Goal: Task Accomplishment & Management: Manage account settings

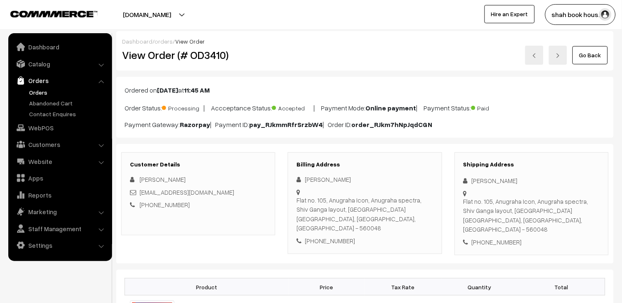
click at [40, 92] on link "Orders" at bounding box center [68, 92] width 82 height 9
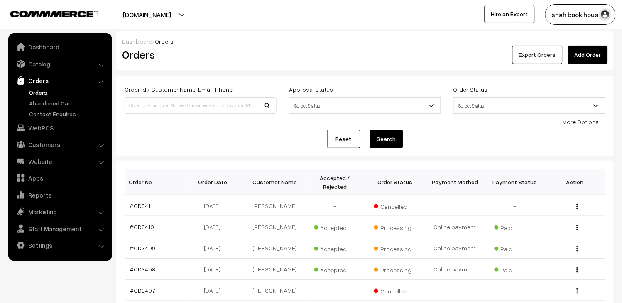
click at [535, 57] on button "Export Orders" at bounding box center [538, 55] width 50 height 18
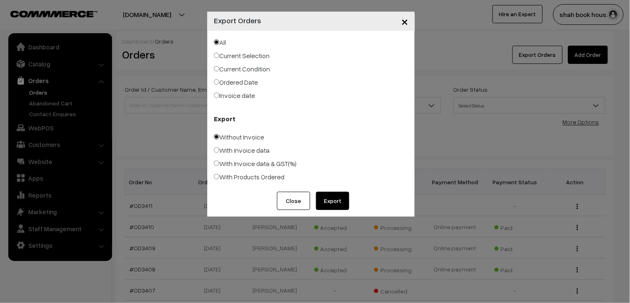
click at [270, 179] on label "With Products Ordered" at bounding box center [249, 177] width 71 height 10
click at [219, 179] on input "With Products Ordered" at bounding box center [216, 176] width 5 height 5
radio input "true"
click at [329, 204] on button "Export" at bounding box center [332, 201] width 33 height 18
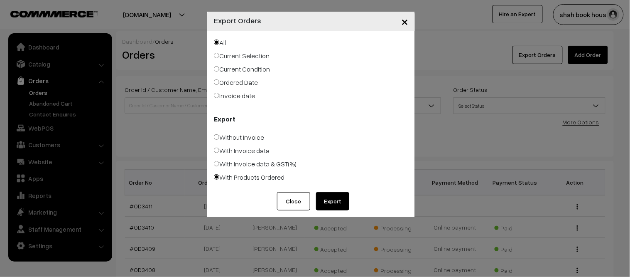
click at [295, 201] on button "Close" at bounding box center [293, 201] width 33 height 18
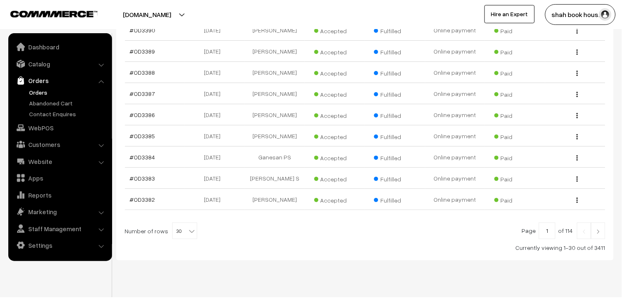
scroll to position [660, 0]
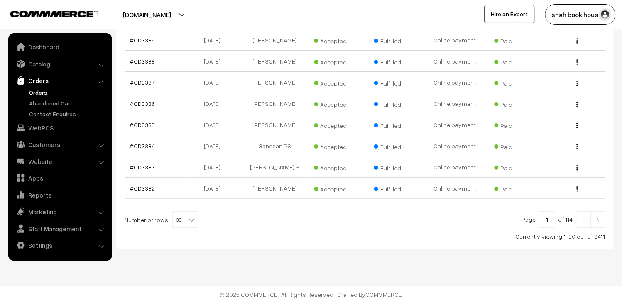
click at [189, 222] on b at bounding box center [192, 220] width 8 height 8
select select "100"
click at [592, 224] on link at bounding box center [585, 219] width 14 height 17
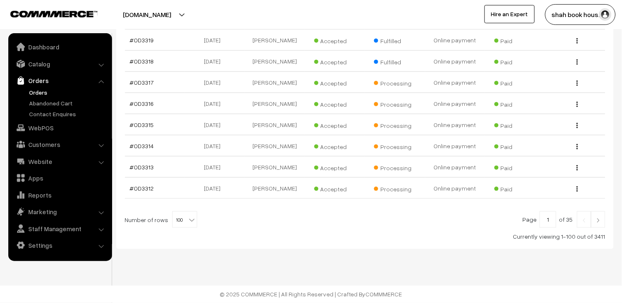
click at [599, 219] on img at bounding box center [598, 220] width 7 height 5
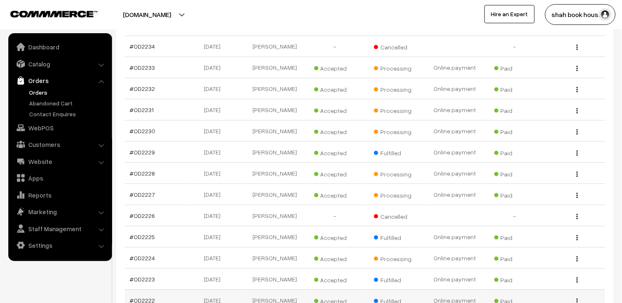
scroll to position [1823, 0]
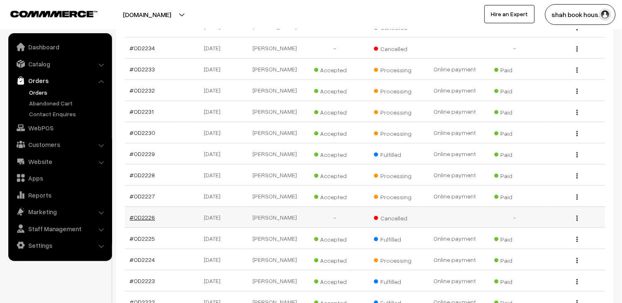
click at [151, 216] on link "#OD2226" at bounding box center [142, 217] width 25 height 7
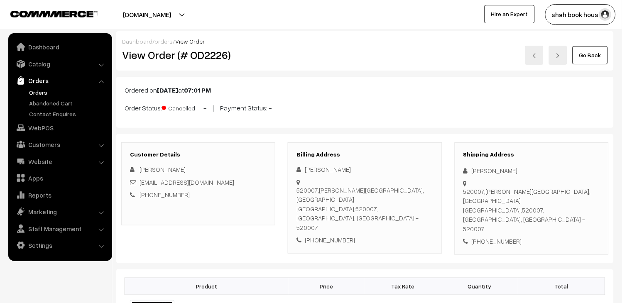
click at [175, 109] on span "Cancelled" at bounding box center [183, 107] width 42 height 11
copy span "Cancelled"
click at [36, 90] on link "Orders" at bounding box center [68, 92] width 82 height 9
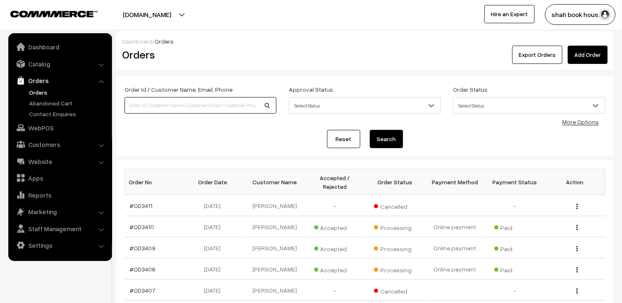
click at [240, 101] on input at bounding box center [201, 105] width 152 height 17
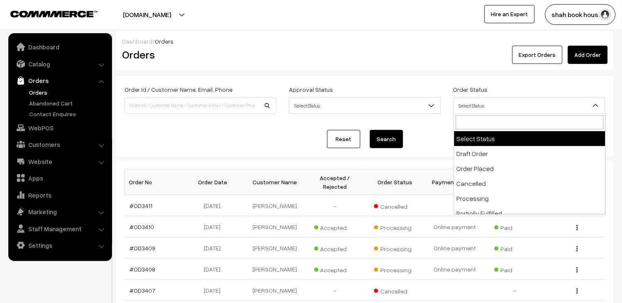
click at [480, 102] on span "Select Status" at bounding box center [529, 105] width 151 height 15
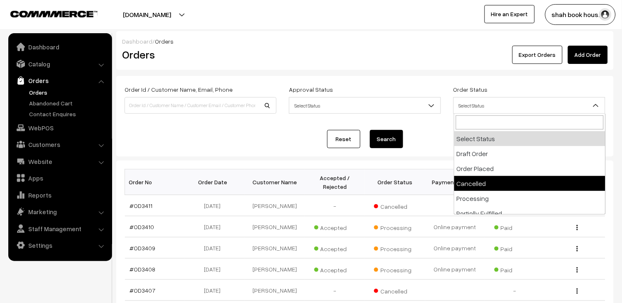
select select "4"
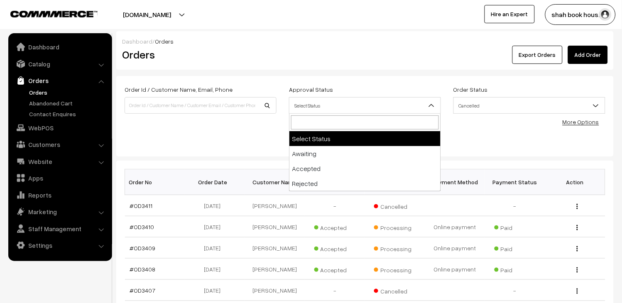
click at [351, 102] on span "Select Status" at bounding box center [365, 105] width 151 height 15
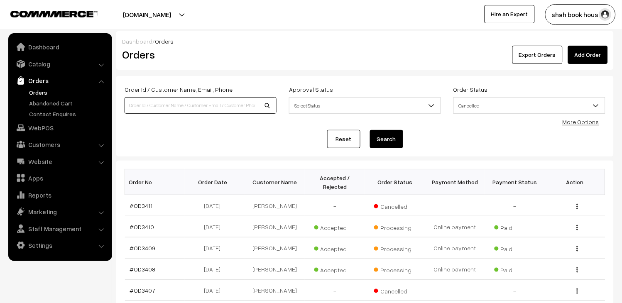
click at [192, 107] on input at bounding box center [201, 105] width 152 height 17
click at [388, 140] on button "Search" at bounding box center [386, 139] width 33 height 18
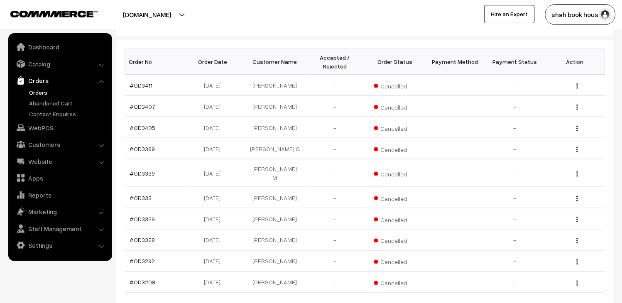
scroll to position [184, 0]
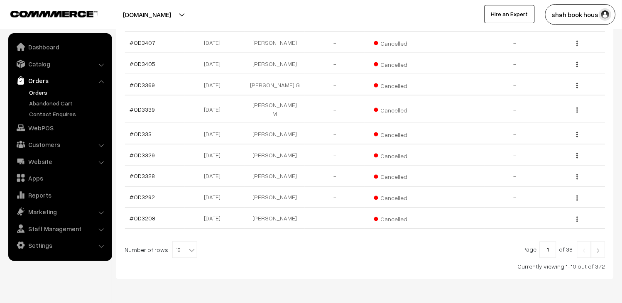
click at [177, 247] on span "10" at bounding box center [185, 250] width 24 height 17
select select "100"
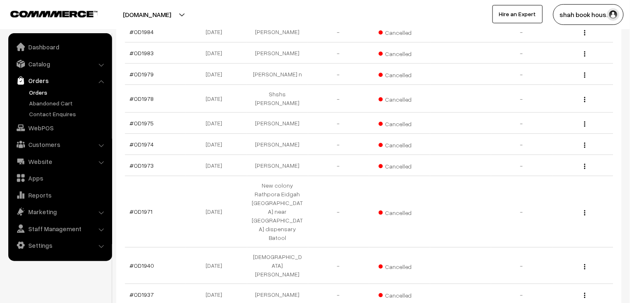
scroll to position [2197, 0]
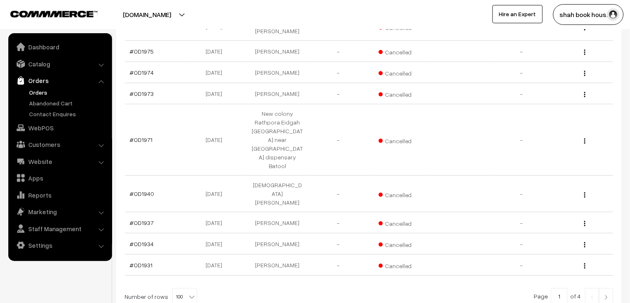
click at [605, 288] on link at bounding box center [607, 296] width 14 height 17
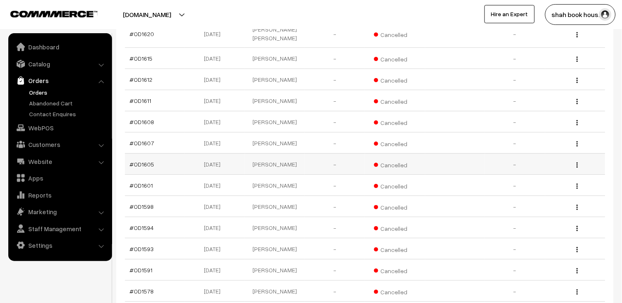
scroll to position [2186, 0]
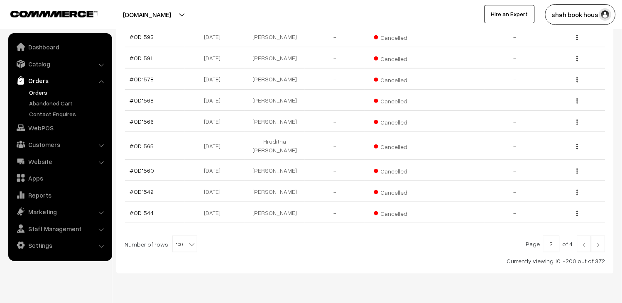
click at [600, 236] on link at bounding box center [599, 244] width 14 height 17
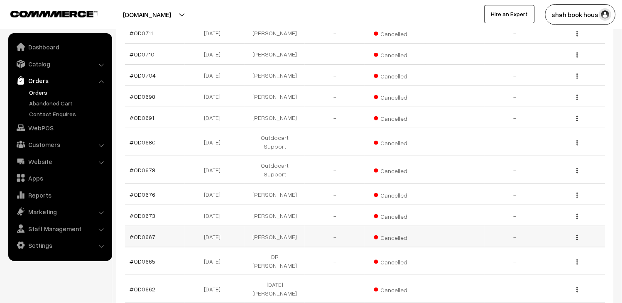
scroll to position [2166, 0]
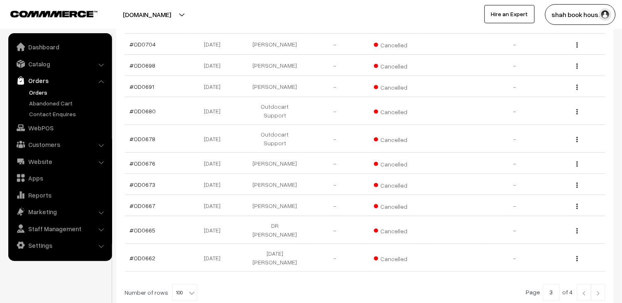
click at [602, 285] on link at bounding box center [599, 293] width 14 height 17
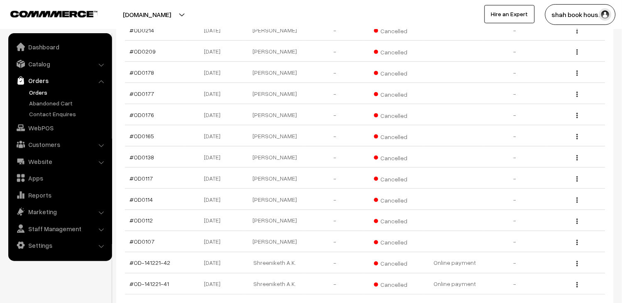
scroll to position [1585, 0]
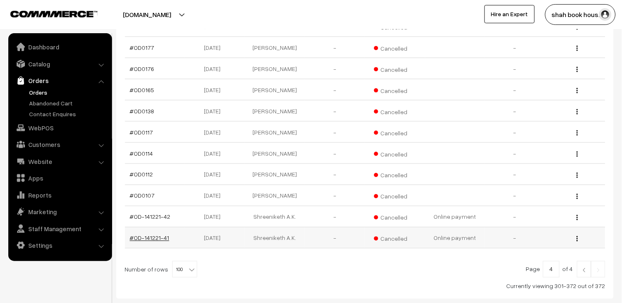
drag, startPoint x: 173, startPoint y: 188, endPoint x: 132, endPoint y: 189, distance: 41.2
click at [132, 228] on td "#OD-141221-41" at bounding box center [155, 238] width 60 height 21
copy link "OD-141221-41"
drag, startPoint x: 162, startPoint y: 146, endPoint x: 133, endPoint y: 146, distance: 28.7
click at [133, 185] on td "#OD0107" at bounding box center [155, 195] width 60 height 21
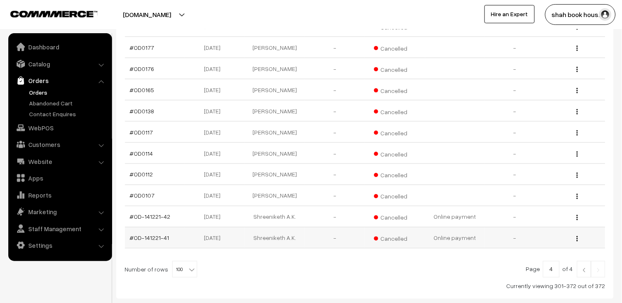
copy link "OD0107"
drag, startPoint x: 157, startPoint y: 123, endPoint x: 133, endPoint y: 123, distance: 23.7
click at [133, 164] on td "#OD0112" at bounding box center [155, 174] width 60 height 21
copy link "OD0112"
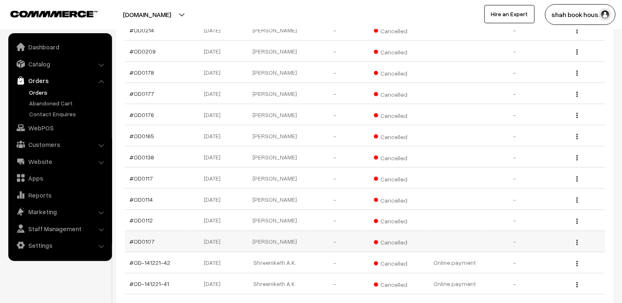
scroll to position [1492, 0]
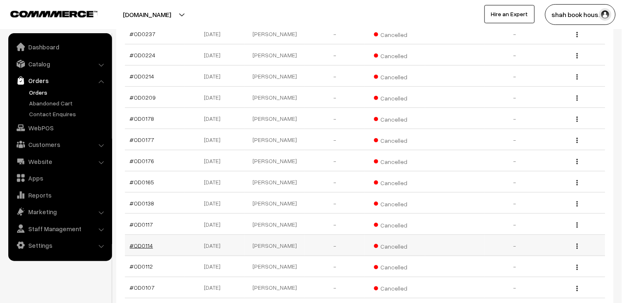
drag, startPoint x: 159, startPoint y: 197, endPoint x: 135, endPoint y: 194, distance: 24.7
click at [135, 235] on td "#OD0114" at bounding box center [155, 245] width 60 height 21
copy link "OD0114"
drag, startPoint x: 154, startPoint y: 172, endPoint x: 133, endPoint y: 175, distance: 20.5
click at [133, 214] on td "#OD0117" at bounding box center [155, 224] width 60 height 21
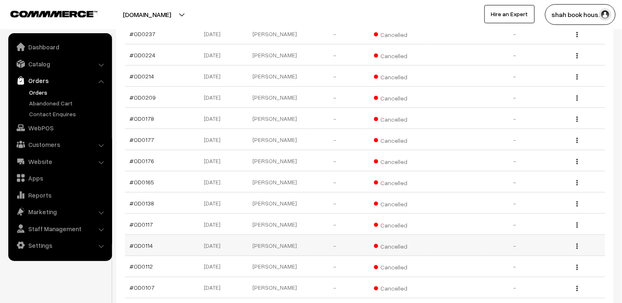
copy link "OD0117"
drag, startPoint x: 162, startPoint y: 155, endPoint x: 134, endPoint y: 153, distance: 28.7
click at [134, 193] on td "#OD0138" at bounding box center [155, 203] width 60 height 21
copy link "OD0138"
drag, startPoint x: 169, startPoint y: 133, endPoint x: 134, endPoint y: 135, distance: 35.0
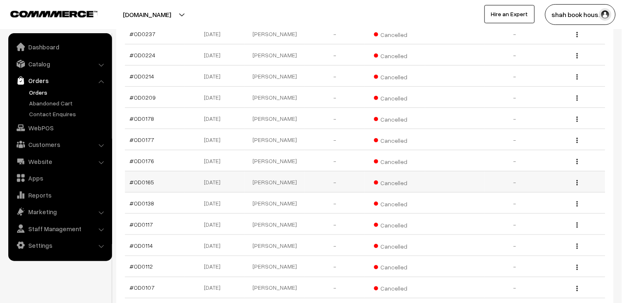
click at [134, 172] on td "#OD0165" at bounding box center [155, 182] width 60 height 21
copy link "OD0165"
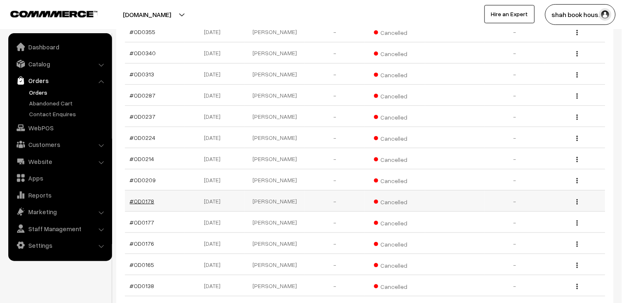
scroll to position [1400, 0]
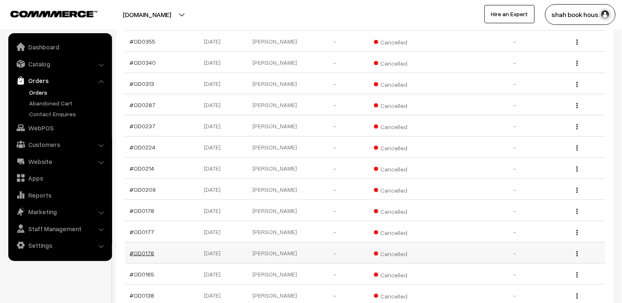
drag, startPoint x: 156, startPoint y: 204, endPoint x: 133, endPoint y: 202, distance: 22.5
click at [133, 243] on td "#OD0176" at bounding box center [155, 253] width 60 height 21
copy link "OD0176"
drag, startPoint x: 158, startPoint y: 136, endPoint x: 135, endPoint y: 136, distance: 23.7
click at [135, 179] on td "#OD0209" at bounding box center [155, 189] width 60 height 21
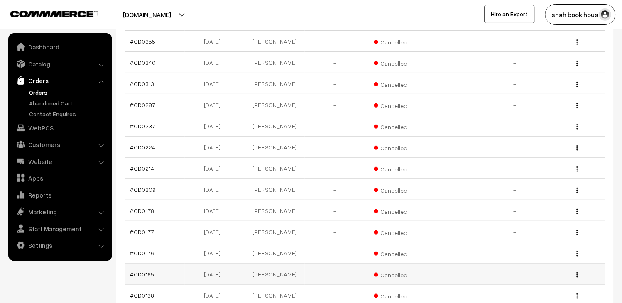
copy link "OD0209"
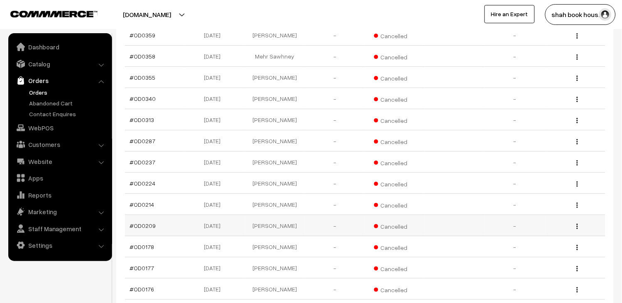
scroll to position [1308, 0]
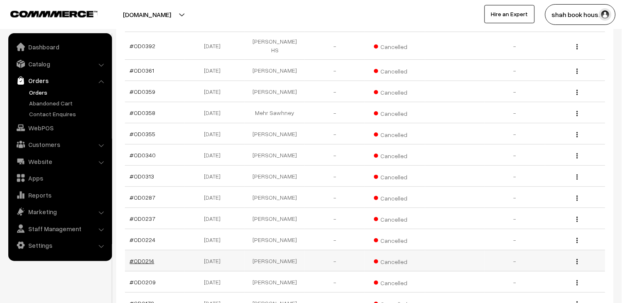
drag, startPoint x: 156, startPoint y: 204, endPoint x: 134, endPoint y: 207, distance: 22.2
click at [134, 251] on td "#OD0214" at bounding box center [155, 261] width 60 height 21
copy link "OD0214"
drag, startPoint x: 155, startPoint y: 185, endPoint x: 132, endPoint y: 184, distance: 22.9
click at [132, 229] on td "#OD0224" at bounding box center [155, 239] width 60 height 21
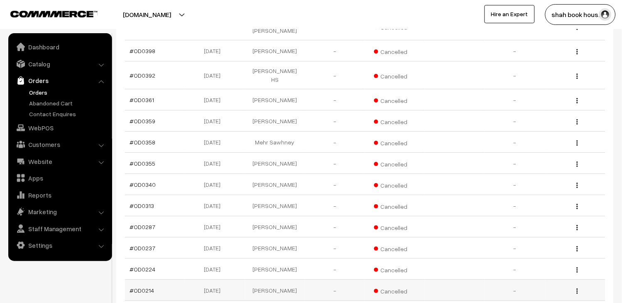
scroll to position [1261, 0]
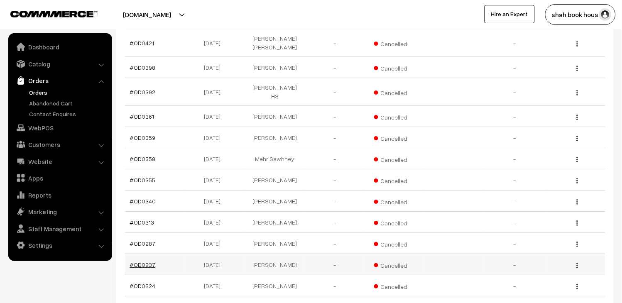
drag, startPoint x: 155, startPoint y: 208, endPoint x: 135, endPoint y: 209, distance: 19.9
click at [135, 254] on td "#OD0237" at bounding box center [155, 264] width 60 height 21
drag, startPoint x: 164, startPoint y: 187, endPoint x: 135, endPoint y: 188, distance: 29.1
click at [135, 233] on td "#OD0287" at bounding box center [155, 243] width 60 height 21
drag, startPoint x: 159, startPoint y: 165, endPoint x: 135, endPoint y: 163, distance: 24.6
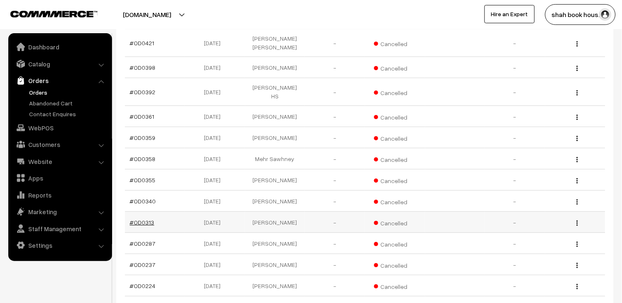
click at [135, 212] on td "#OD0313" at bounding box center [155, 222] width 60 height 21
drag, startPoint x: 157, startPoint y: 144, endPoint x: 134, endPoint y: 144, distance: 22.4
click at [134, 191] on td "#OD0340" at bounding box center [155, 201] width 60 height 21
drag, startPoint x: 157, startPoint y: 124, endPoint x: 134, endPoint y: 124, distance: 23.3
click at [134, 170] on td "#OD0355" at bounding box center [155, 180] width 60 height 21
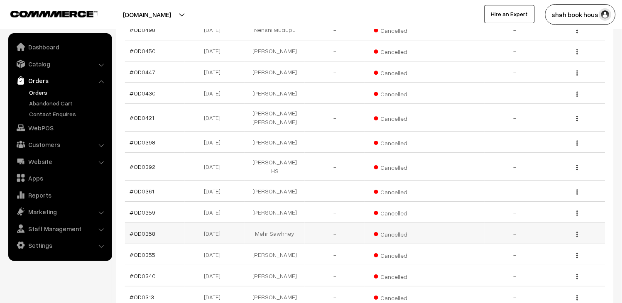
scroll to position [1169, 0]
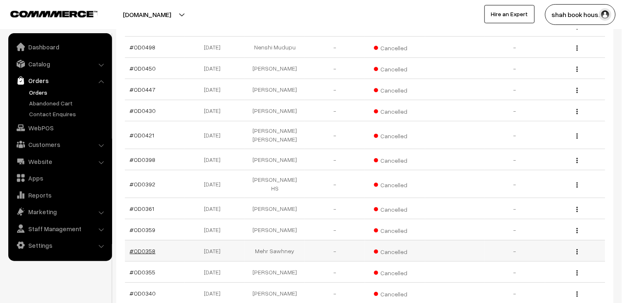
drag, startPoint x: 160, startPoint y: 198, endPoint x: 135, endPoint y: 195, distance: 25.9
click at [135, 241] on td "#OD0358" at bounding box center [155, 251] width 60 height 21
drag, startPoint x: 155, startPoint y: 129, endPoint x: 134, endPoint y: 130, distance: 20.8
click at [134, 170] on td "#OD0392" at bounding box center [155, 184] width 60 height 28
drag, startPoint x: 165, startPoint y: 112, endPoint x: 135, endPoint y: 111, distance: 30.3
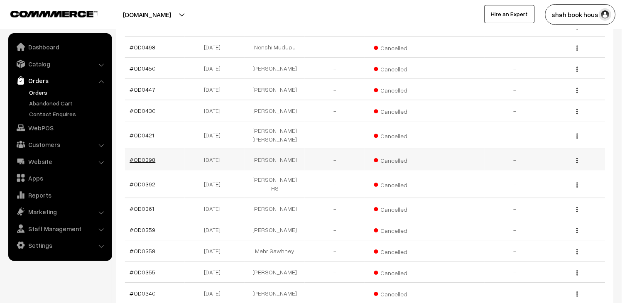
click at [135, 149] on td "#OD0398" at bounding box center [155, 159] width 60 height 21
drag, startPoint x: 156, startPoint y: 86, endPoint x: 132, endPoint y: 87, distance: 23.7
click at [132, 121] on td "#OD0421" at bounding box center [155, 135] width 60 height 28
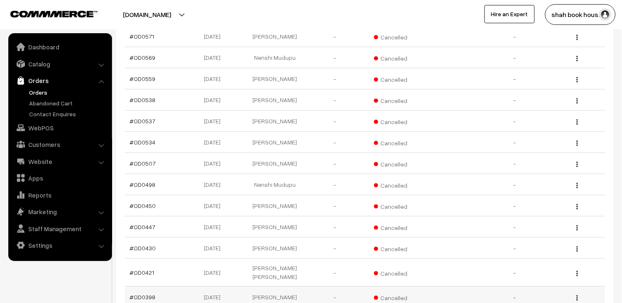
scroll to position [1031, 0]
click at [167, 238] on td "#OD0430" at bounding box center [155, 248] width 60 height 21
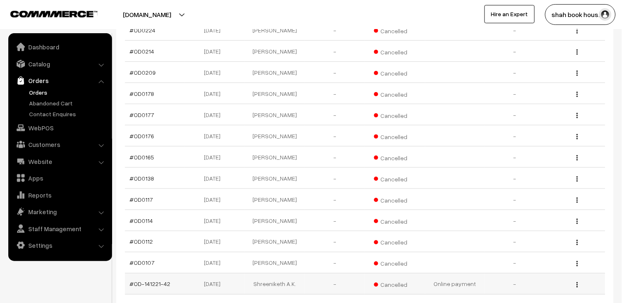
scroll to position [1585, 0]
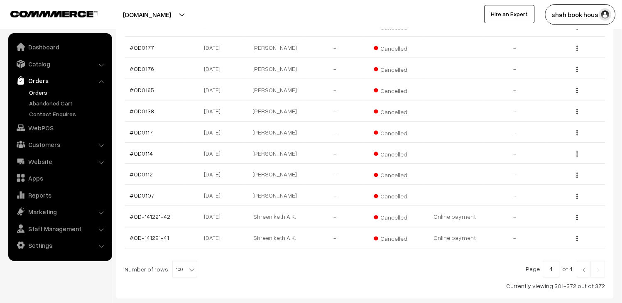
click at [585, 268] on img at bounding box center [584, 270] width 7 height 5
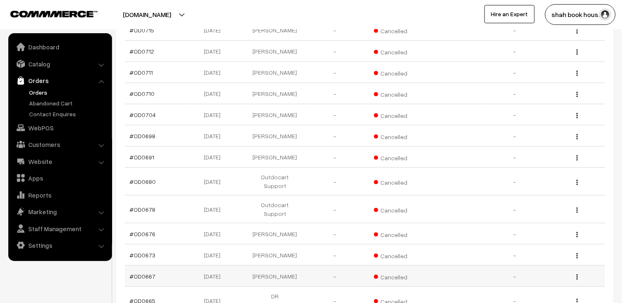
scroll to position [2166, 0]
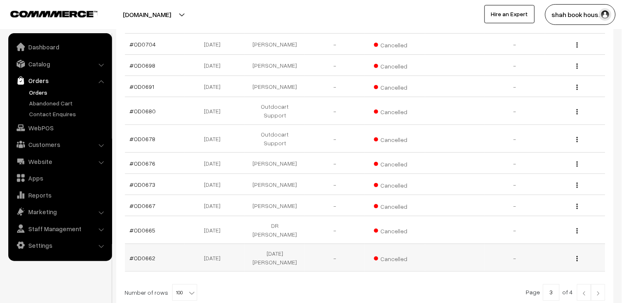
click at [167, 244] on td "#OD0662" at bounding box center [155, 258] width 60 height 28
copy tr "#OD0662"
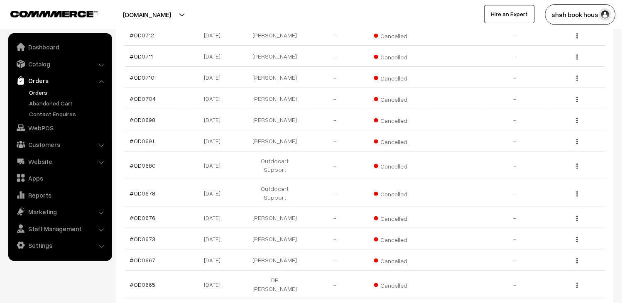
scroll to position [2111, 0]
